Goal: Browse casually

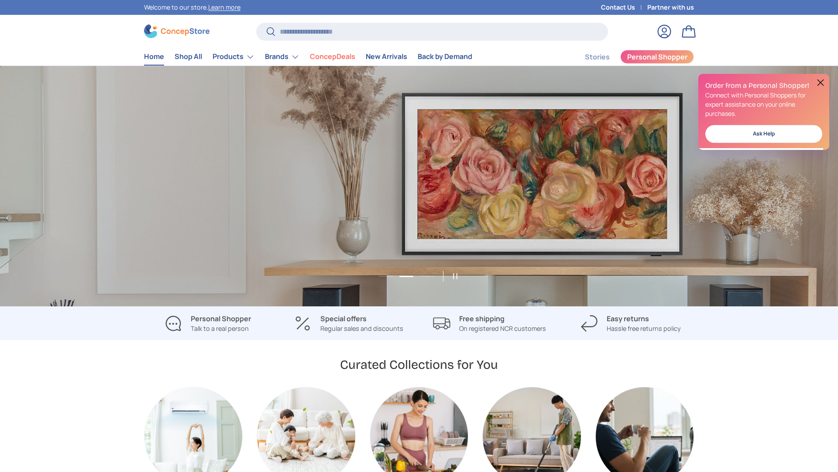
scroll to position [0, 838]
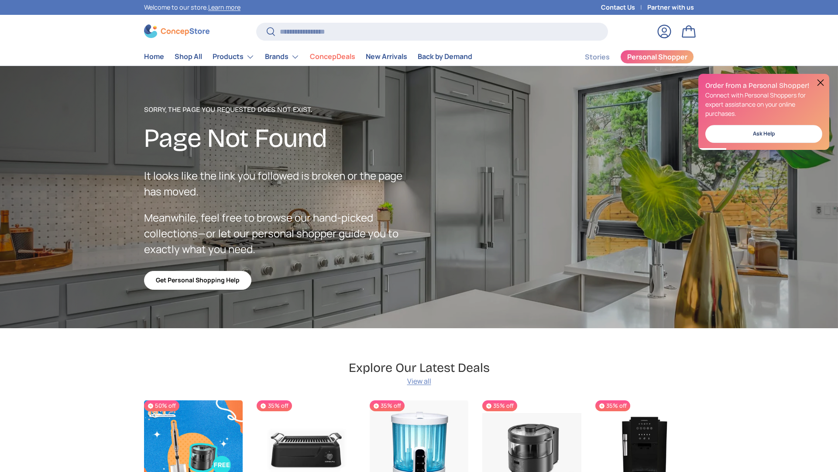
scroll to position [1559, 3570]
